Goal: Check status: Check status

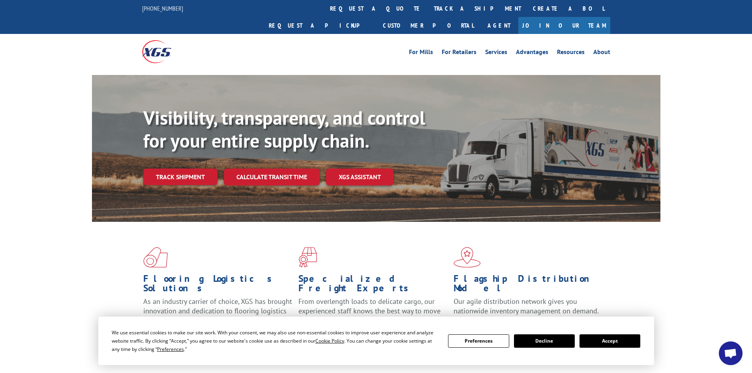
click at [428, 7] on link "track a shipment" at bounding box center [477, 8] width 99 height 17
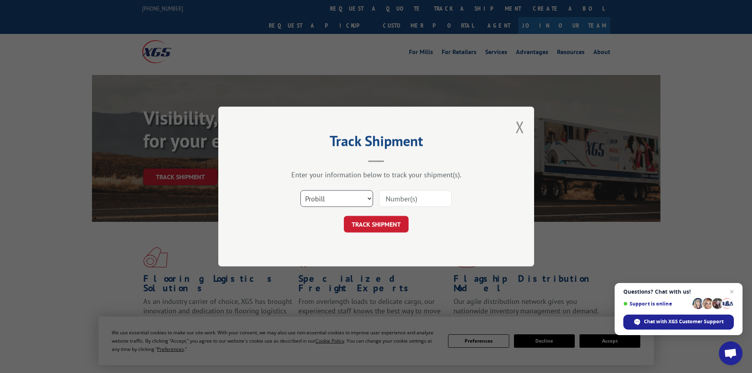
click at [360, 193] on select "Select category... Probill BOL PO" at bounding box center [336, 198] width 73 height 17
select select "bol"
click at [300, 190] on select "Select category... Probill BOL PO" at bounding box center [336, 198] width 73 height 17
paste input "[URL][DOMAIN_NAME]"
type input "h"
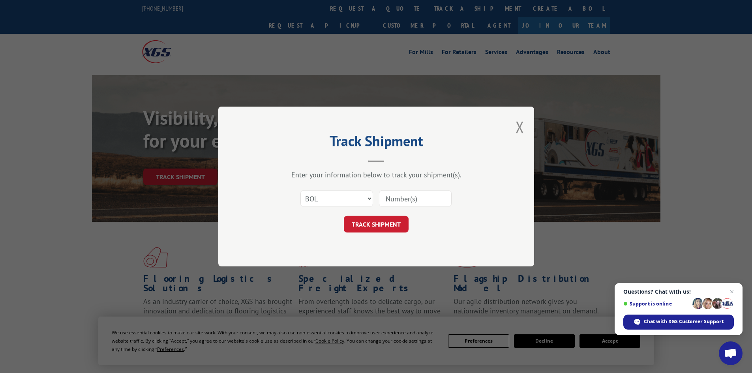
paste input "478627"
type input "478627"
click at [377, 221] on button "TRACK SHIPMENT" at bounding box center [376, 224] width 65 height 17
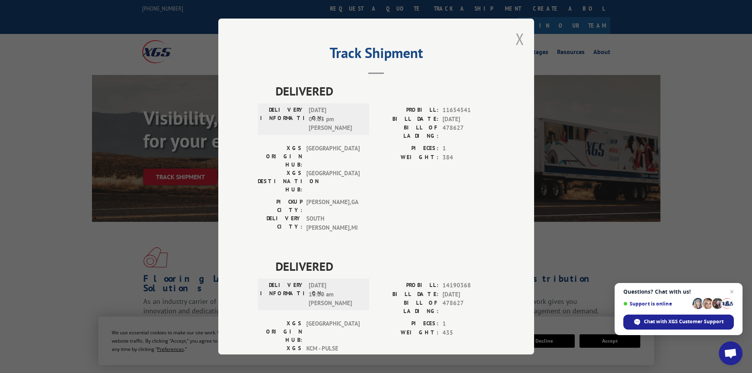
click at [515, 39] on button "Close modal" at bounding box center [519, 38] width 9 height 21
